Goal: Information Seeking & Learning: Learn about a topic

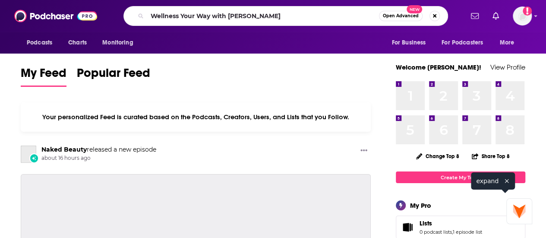
type input "Wellness Your Way with [PERSON_NAME]"
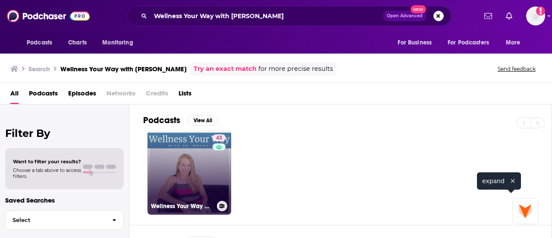
click at [185, 157] on link "43 Wellness Your Way with [PERSON_NAME]" at bounding box center [190, 173] width 84 height 84
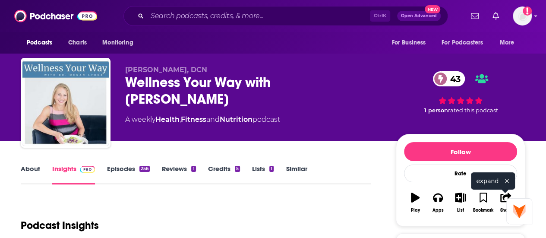
scroll to position [173, 0]
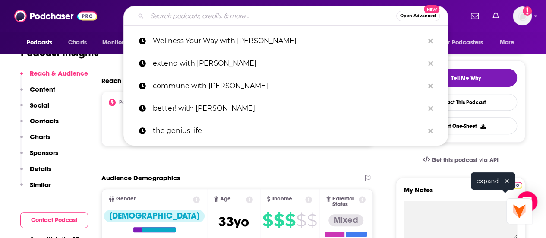
click at [293, 19] on input "Search podcasts, credits, & more..." at bounding box center [271, 16] width 249 height 14
paste input "Every.Body.Talks"
type input "Every.Body.Talks"
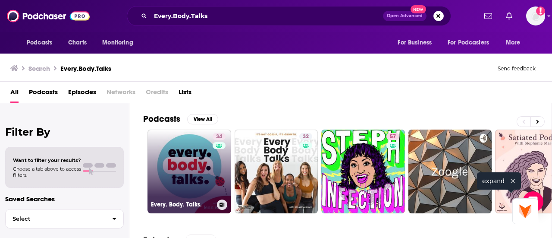
click at [189, 179] on link "34 Every. Body. Talks." at bounding box center [190, 171] width 84 height 84
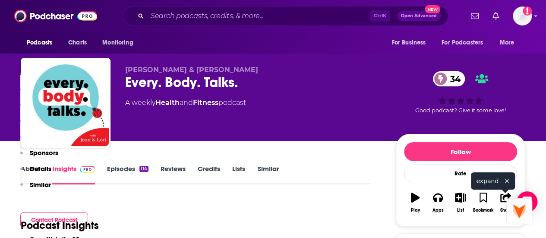
scroll to position [173, 0]
